Goal: Task Accomplishment & Management: Complete application form

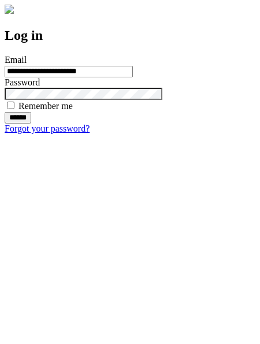
type input "**********"
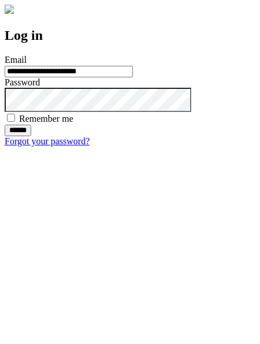
click at [31, 136] on input "******" at bounding box center [18, 131] width 27 height 12
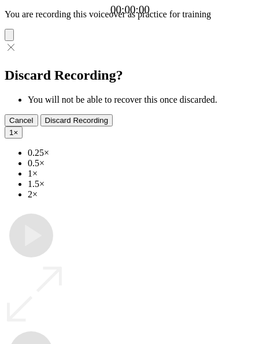
type input "**********"
